Goal: Obtain resource: Download file/media

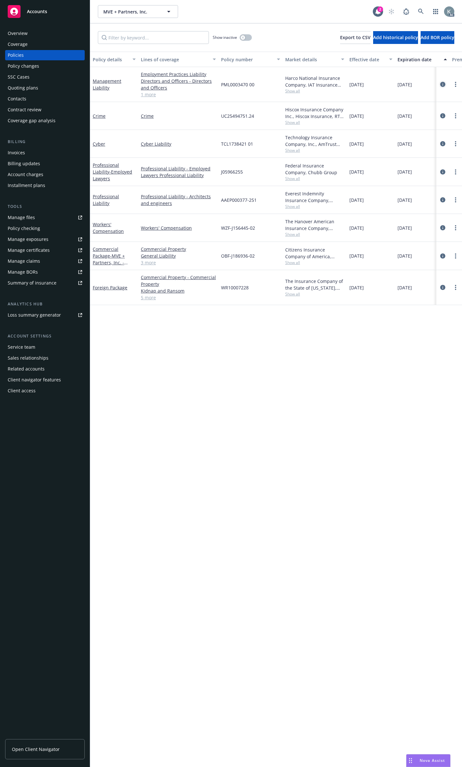
click at [443, 82] on icon "circleInformation" at bounding box center [442, 84] width 5 height 5
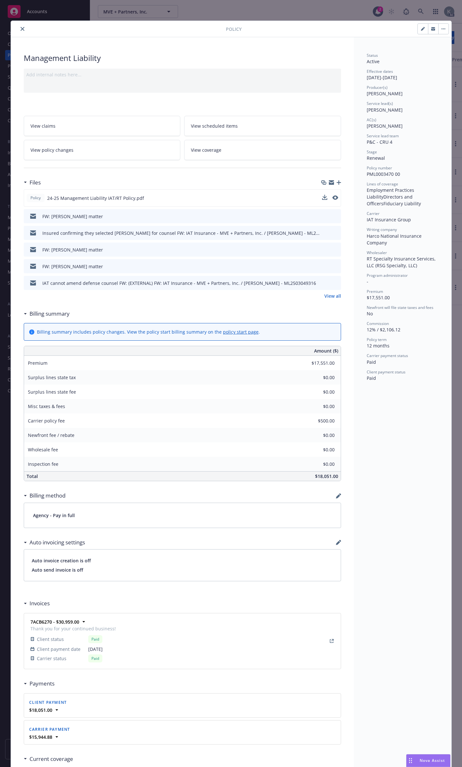
click at [334, 189] on div "Policy 24-25 Management Liability IAT/RT Policy.pdf" at bounding box center [182, 197] width 317 height 17
click at [336, 190] on div "Policy 24-25 Management Liability IAT/RT Policy.pdf" at bounding box center [182, 197] width 317 height 17
click at [333, 195] on icon "preview file" at bounding box center [335, 197] width 6 height 4
click at [20, 32] on div "Policy" at bounding box center [231, 29] width 441 height 16
click at [21, 29] on icon "close" at bounding box center [23, 29] width 4 height 4
